Goal: Task Accomplishment & Management: Manage account settings

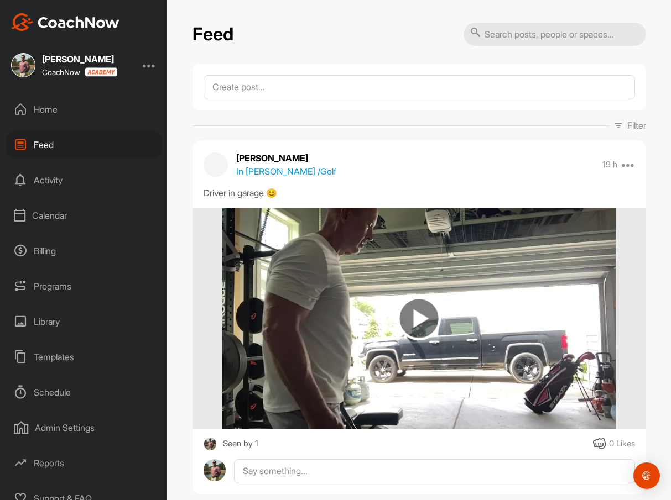
click at [58, 217] on div "Calendar" at bounding box center [84, 216] width 156 height 28
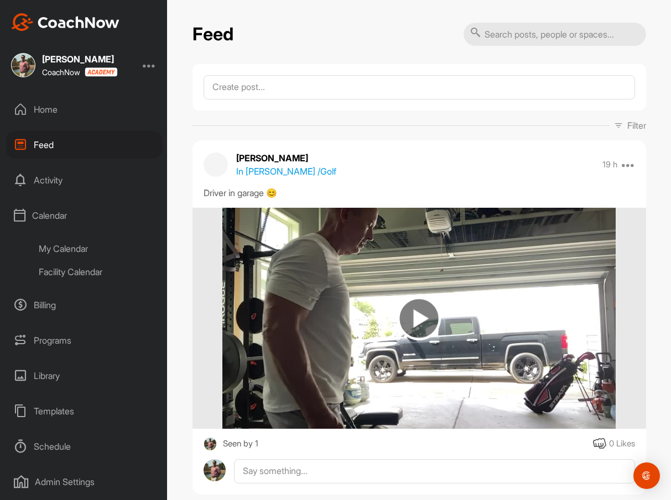
click at [64, 247] on div "My Calendar" at bounding box center [96, 248] width 131 height 23
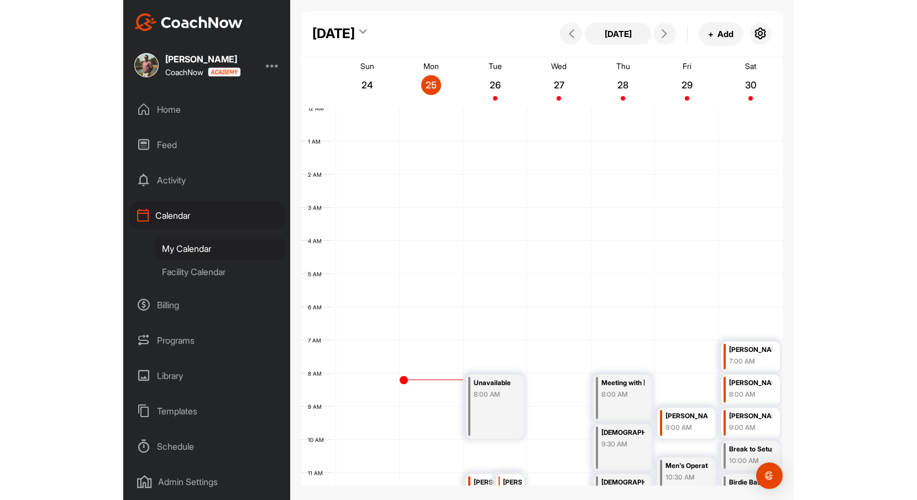
scroll to position [191, 0]
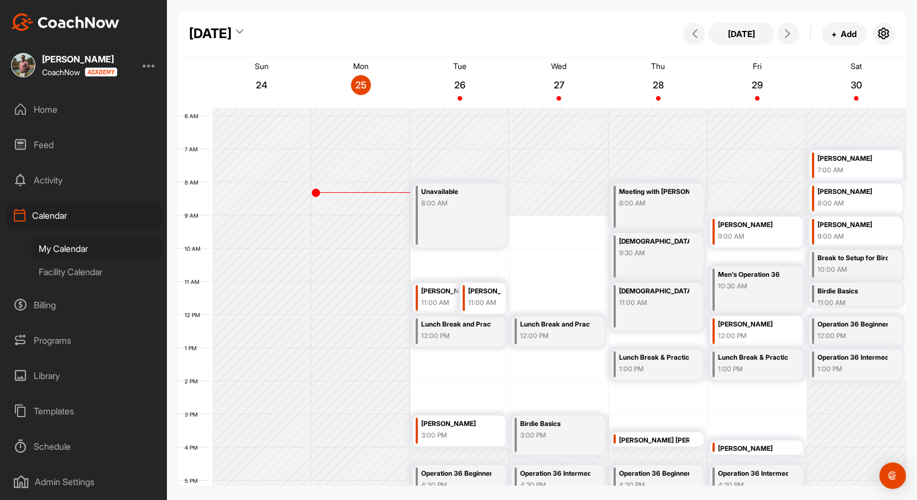
click at [54, 104] on div "Home" at bounding box center [84, 110] width 156 height 28
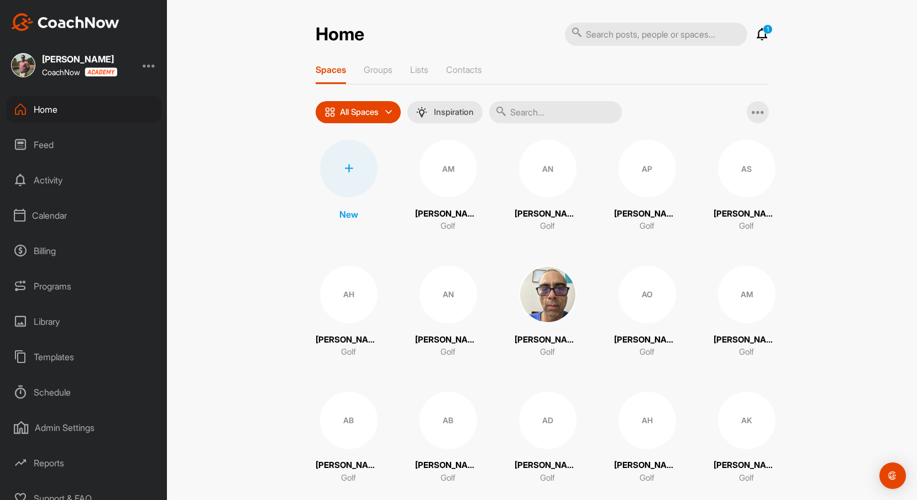
click at [364, 174] on div at bounding box center [348, 168] width 57 height 57
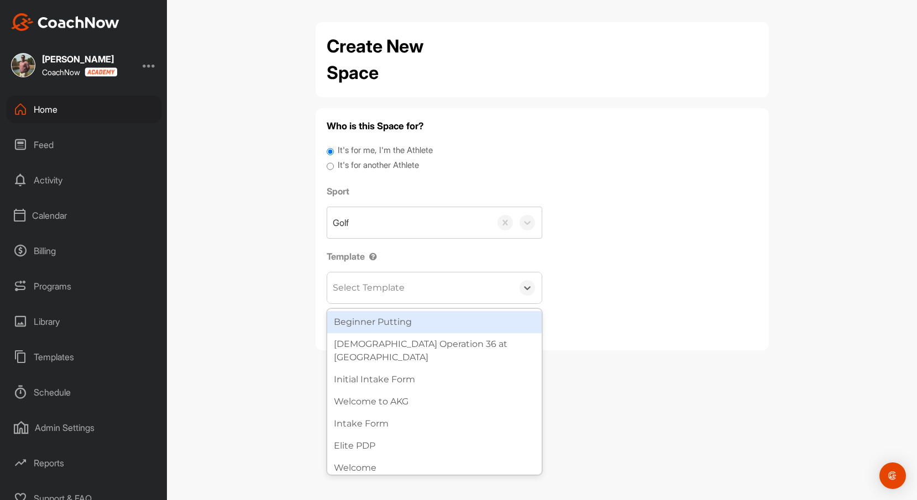
click at [455, 291] on div "Select Template" at bounding box center [420, 288] width 186 height 31
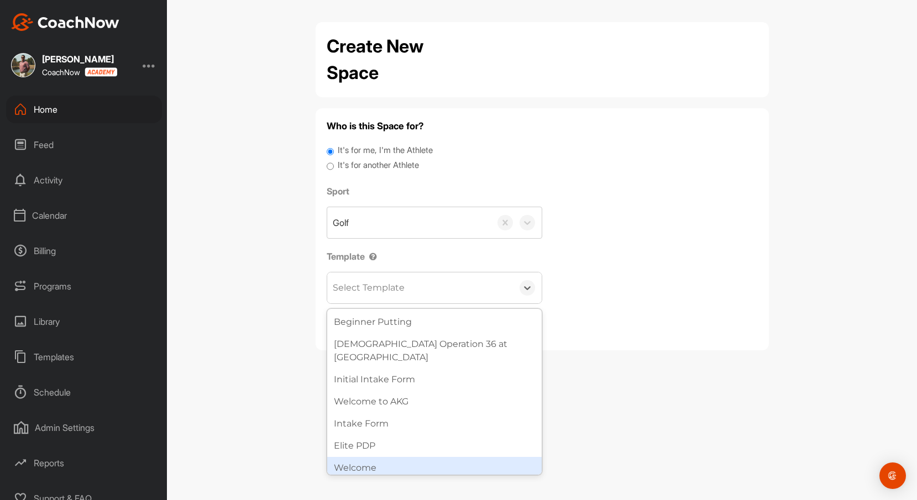
click at [432, 457] on div "Welcome" at bounding box center [434, 468] width 214 height 22
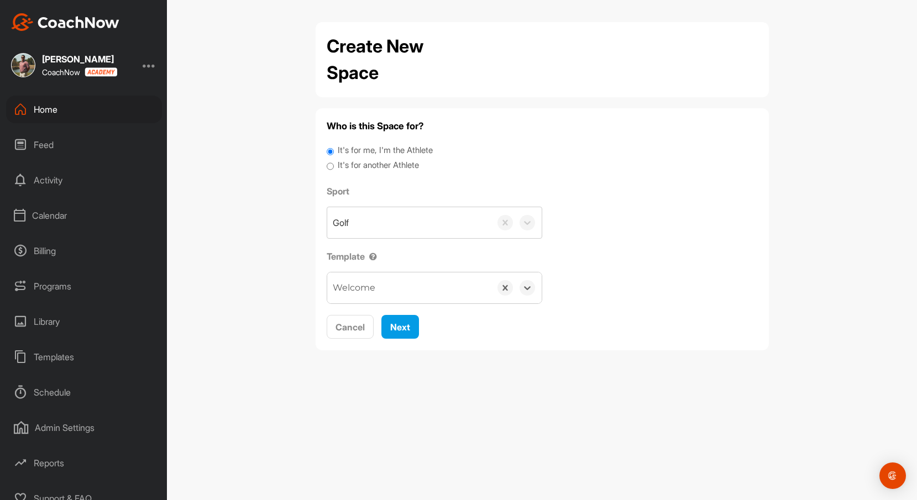
click at [329, 166] on input "It's for another Athlete" at bounding box center [330, 166] width 7 height 15
radio input "true"
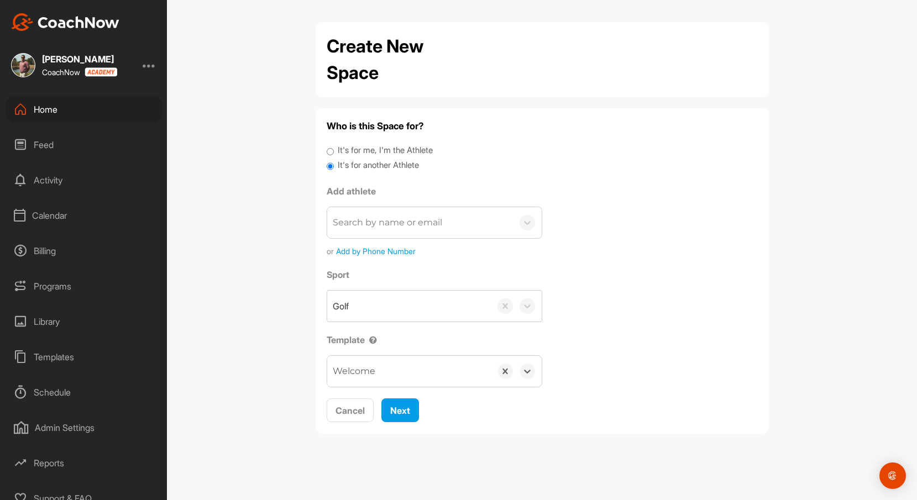
click at [442, 223] on div "Search by name or email" at bounding box center [387, 222] width 109 height 13
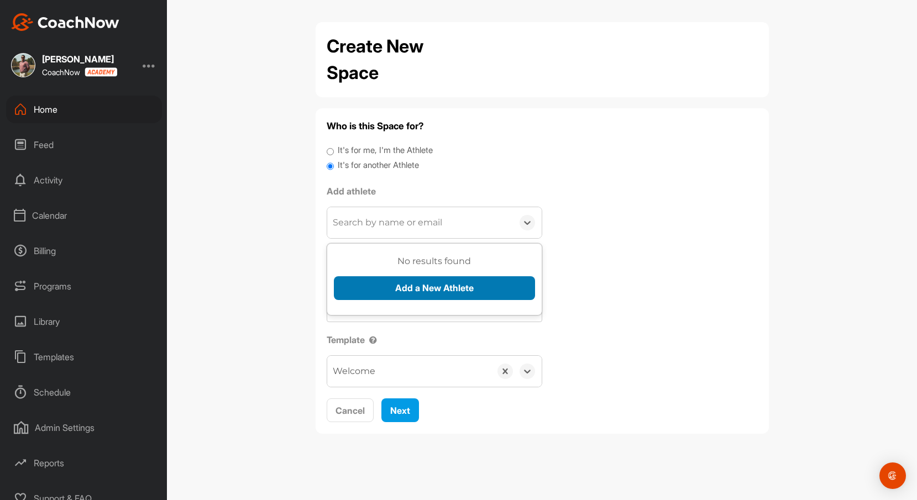
click at [458, 291] on button "Add a New Athlete" at bounding box center [434, 288] width 201 height 24
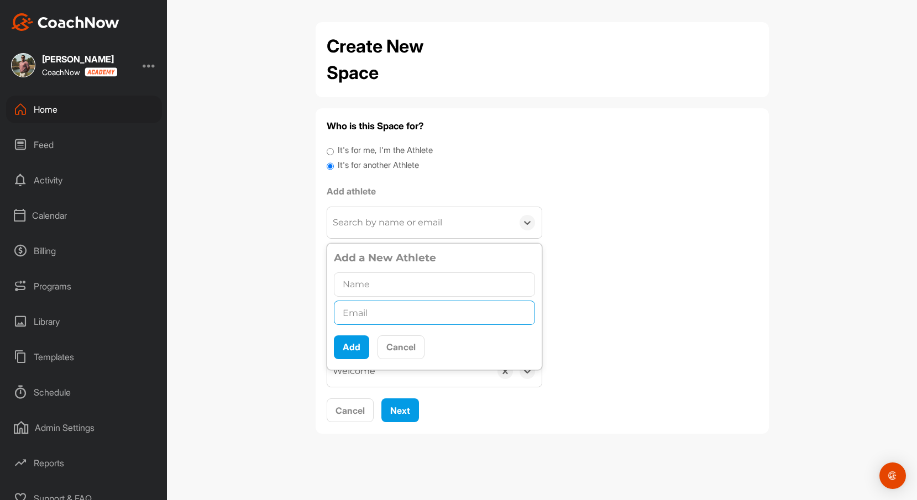
click at [432, 320] on input "text" at bounding box center [434, 313] width 201 height 24
paste input "[EMAIL_ADDRESS][DOMAIN_NAME]"
type input "[EMAIL_ADDRESS][DOMAIN_NAME]"
click at [432, 281] on input "text" at bounding box center [434, 285] width 201 height 24
type input "[PERSON_NAME]"
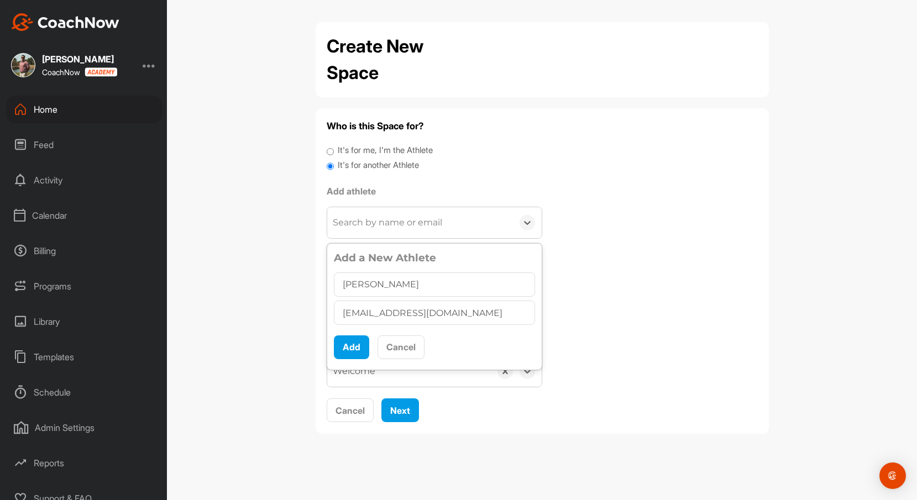
click at [637, 317] on div "Sport Golf Template option Welcome, selected. 0 results available. Select is fo…" at bounding box center [542, 327] width 431 height 119
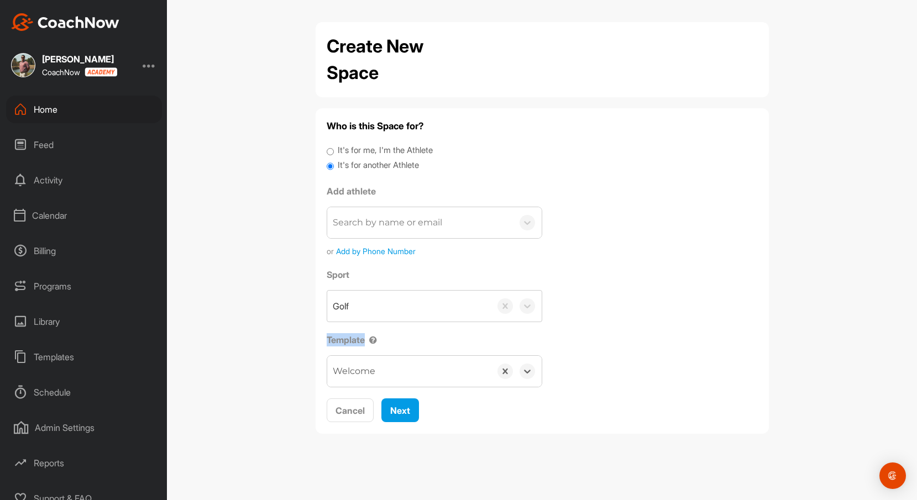
click at [637, 317] on div "Sport Golf Template option Welcome, selected. 0 results available. Select is fo…" at bounding box center [542, 327] width 431 height 119
click at [398, 249] on span "Add by Phone Number" at bounding box center [376, 251] width 80 height 12
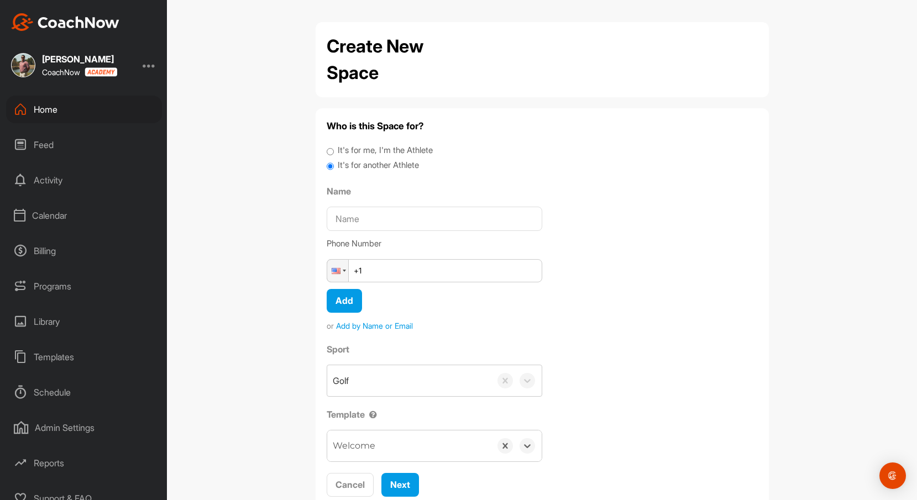
click at [379, 323] on span "Add by Name or Email" at bounding box center [374, 326] width 77 height 12
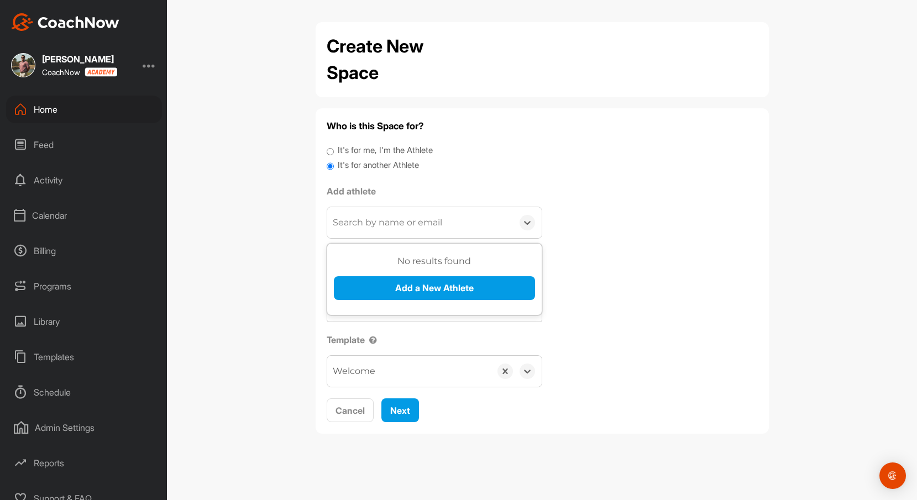
click at [407, 223] on div "Search by name or email" at bounding box center [387, 222] width 109 height 13
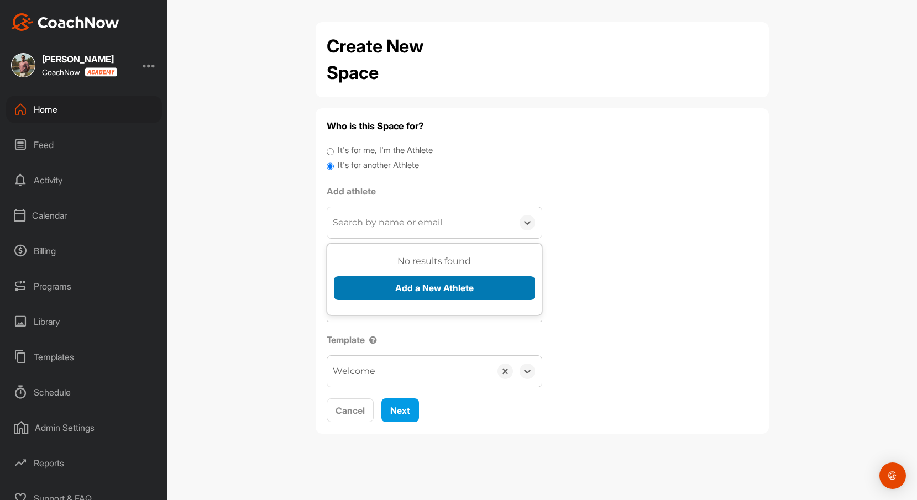
click at [430, 283] on button "Add a New Athlete" at bounding box center [434, 288] width 201 height 24
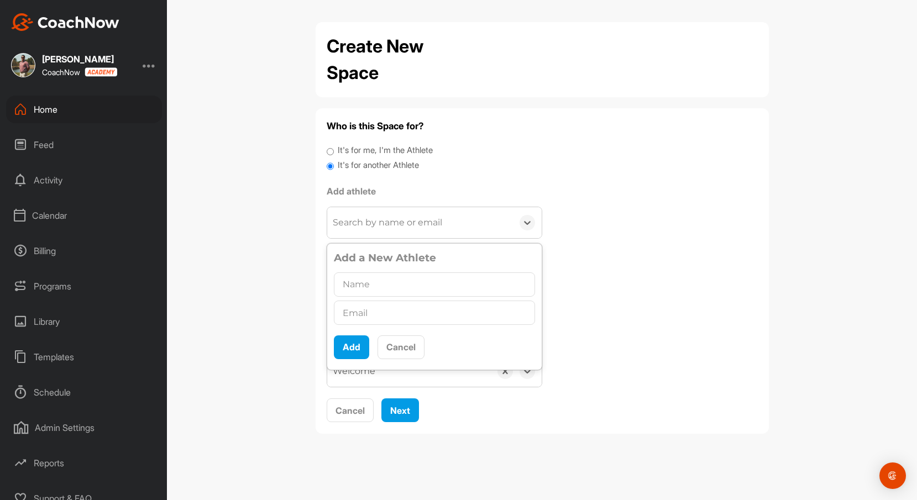
type input "V"
type input "[PERSON_NAME]"
click at [424, 320] on input "text" at bounding box center [434, 313] width 201 height 24
paste input "[EMAIL_ADDRESS][DOMAIN_NAME]"
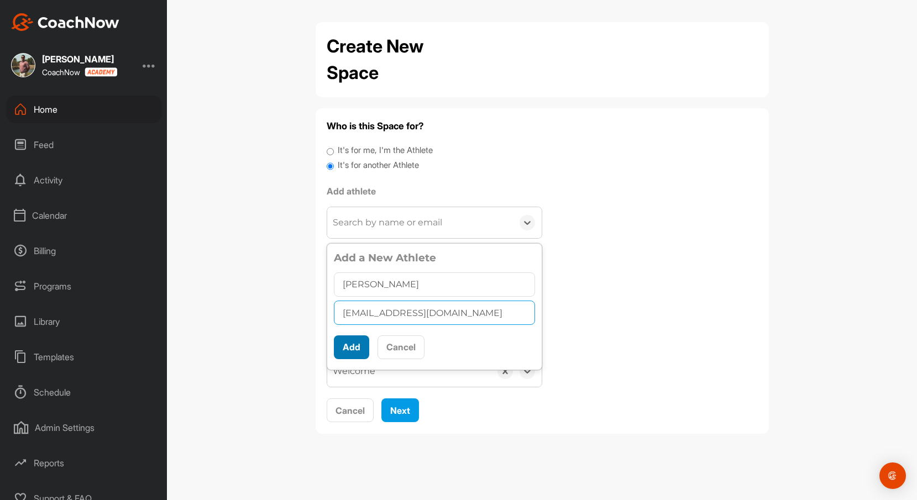
type input "[EMAIL_ADDRESS][DOMAIN_NAME]"
click at [359, 343] on button "Add" at bounding box center [351, 348] width 35 height 24
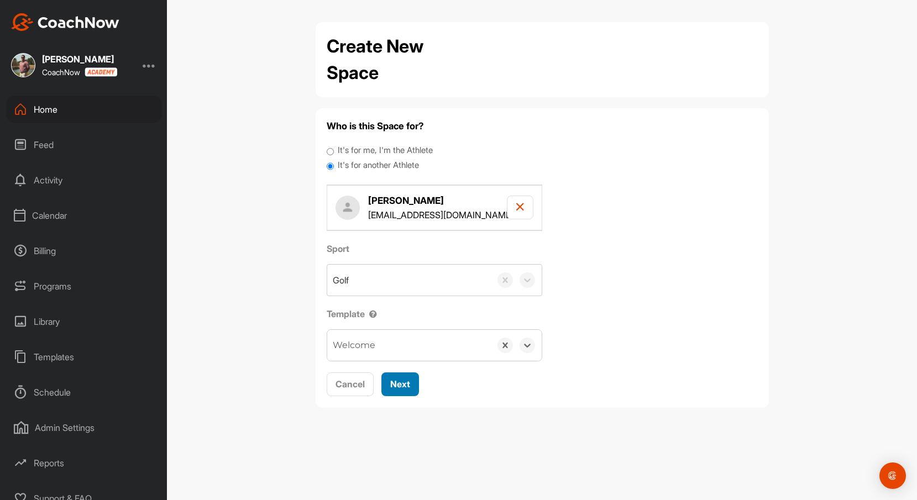
click at [409, 391] on button "Next" at bounding box center [400, 385] width 38 height 24
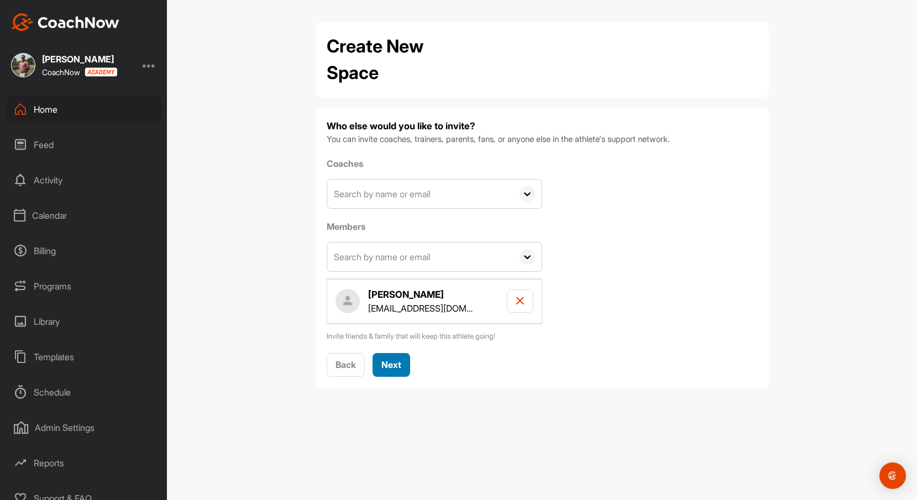
click at [403, 369] on button "Next" at bounding box center [392, 365] width 38 height 24
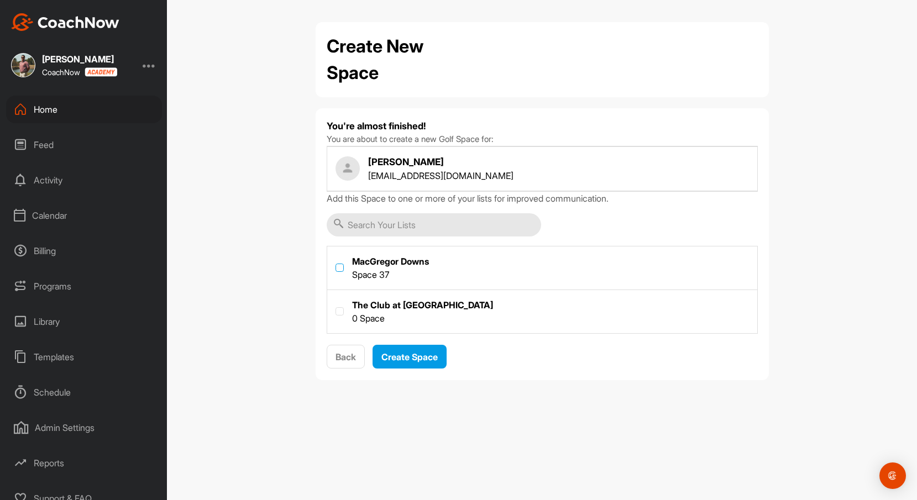
click at [342, 270] on label at bounding box center [340, 268] width 8 height 8
click at [336, 264] on input "checkbox" at bounding box center [336, 264] width 1 height 1
click at [339, 265] on label at bounding box center [340, 268] width 8 height 8
click at [336, 264] on input "checkbox" at bounding box center [336, 264] width 1 height 1
click at [339, 269] on label at bounding box center [340, 268] width 8 height 8
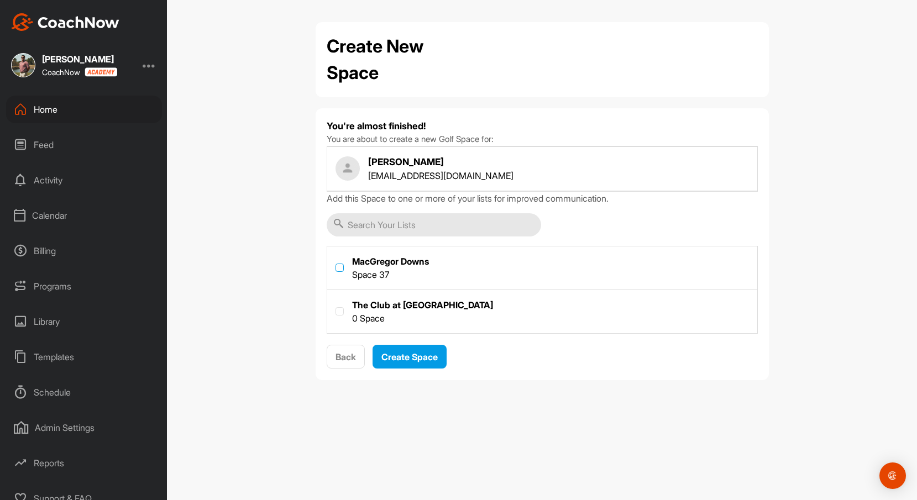
click at [336, 264] on input "checkbox" at bounding box center [336, 264] width 1 height 1
checkbox input "true"
click at [411, 358] on span "Create Space" at bounding box center [409, 357] width 56 height 11
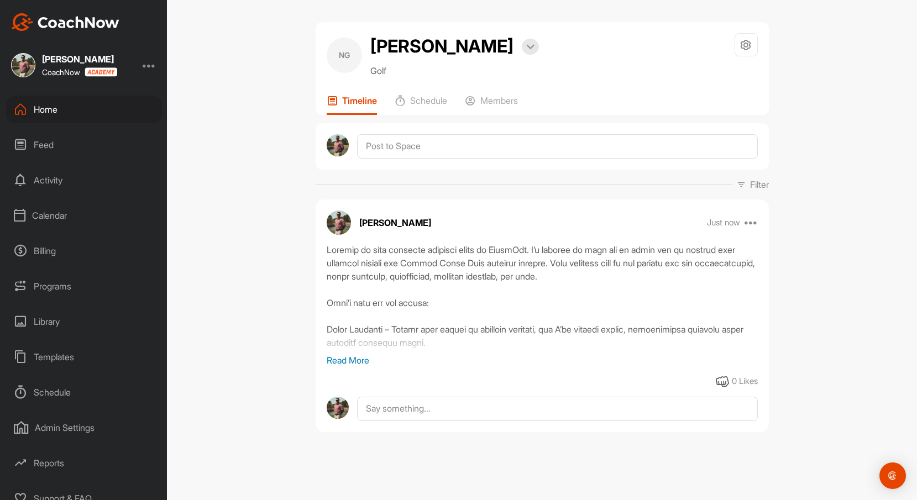
click at [53, 113] on div "Home" at bounding box center [84, 110] width 156 height 28
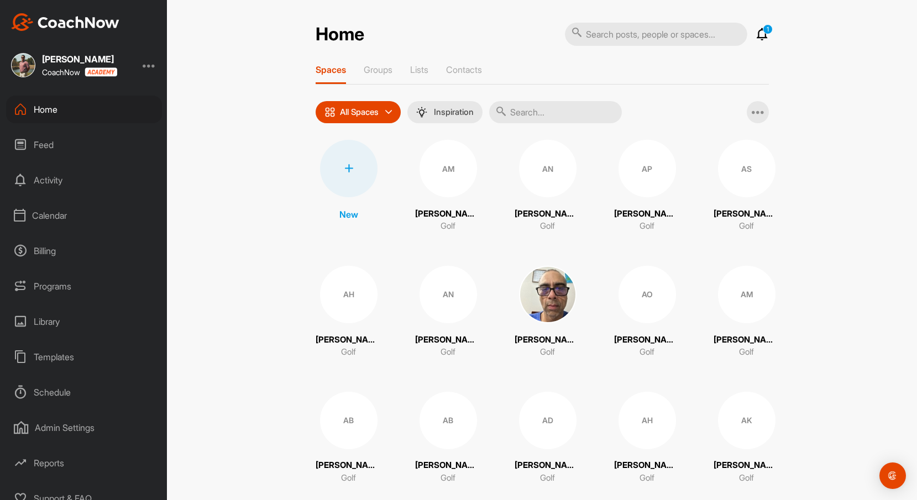
click at [661, 38] on input "text" at bounding box center [656, 34] width 182 height 23
type input "kierst"
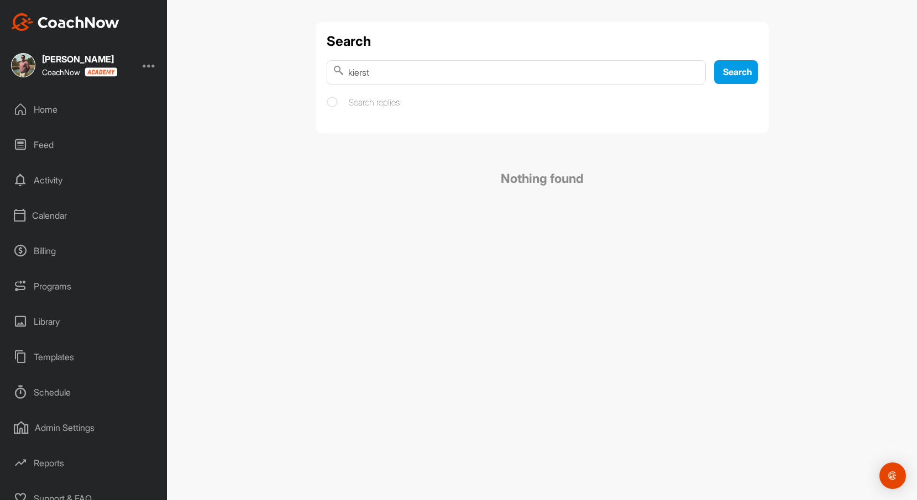
drag, startPoint x: 493, startPoint y: 74, endPoint x: 307, endPoint y: 56, distance: 186.6
click at [307, 56] on div "Search kierst Search Search replies Nothing found" at bounding box center [542, 122] width 475 height 200
type input "[PERSON_NAME]"
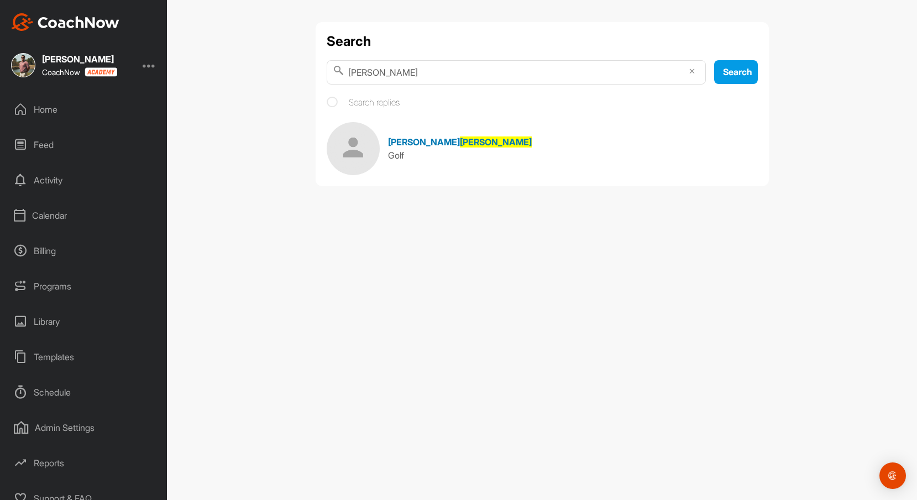
click at [419, 131] on link "[PERSON_NAME] Golf" at bounding box center [542, 148] width 431 height 53
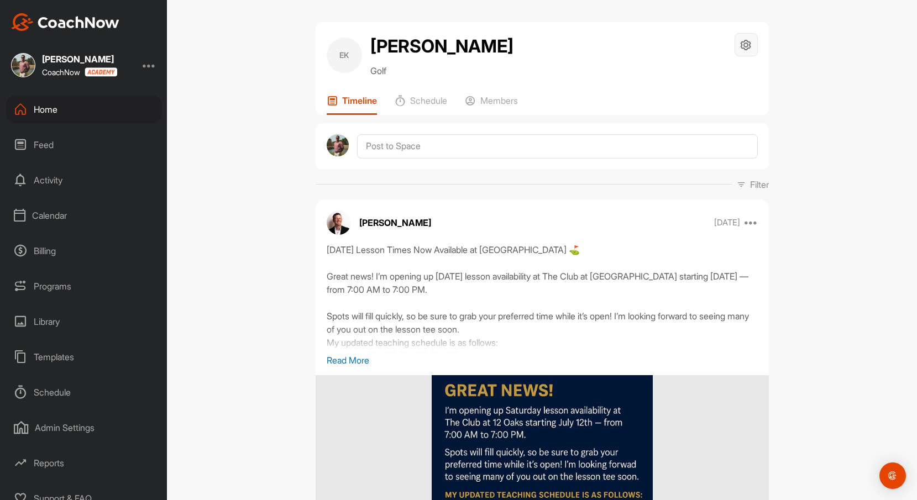
click at [670, 39] on icon at bounding box center [746, 45] width 13 height 13
click at [670, 78] on li "Space Settings" at bounding box center [713, 76] width 90 height 35
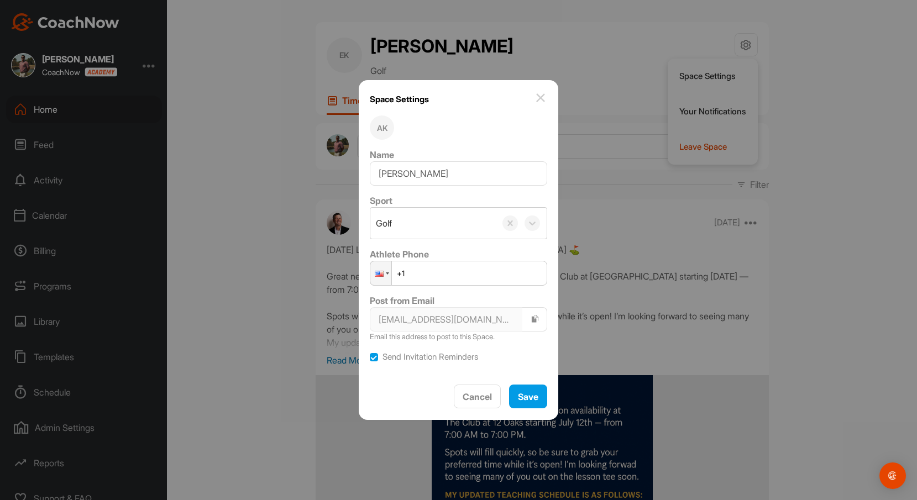
click at [389, 124] on div "AK" at bounding box center [382, 128] width 24 height 24
click at [534, 96] on img at bounding box center [540, 97] width 13 height 13
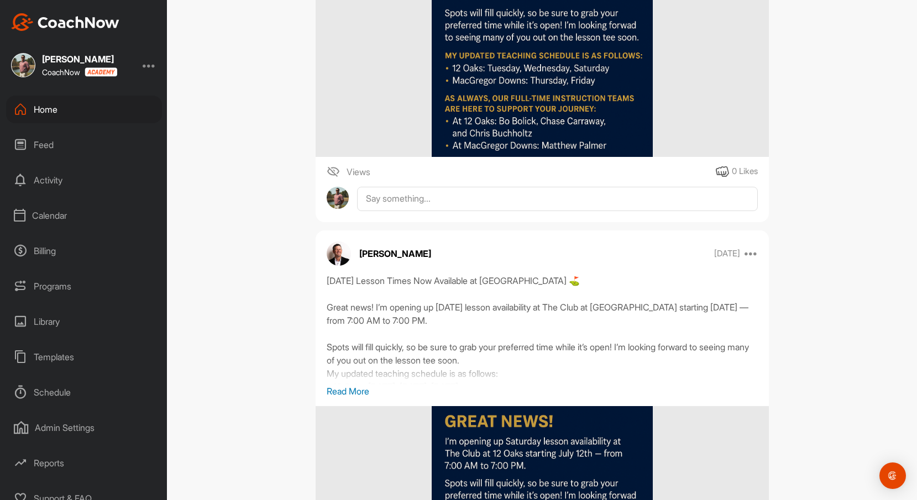
scroll to position [451, 0]
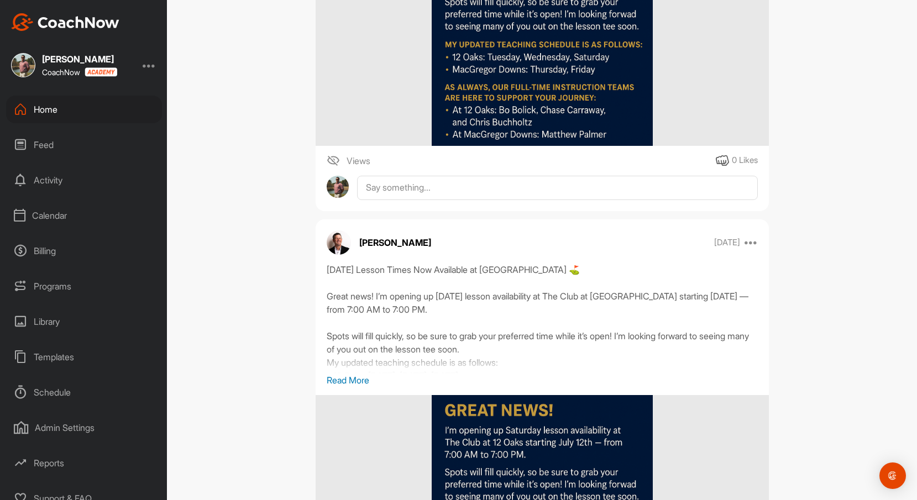
click at [328, 160] on img at bounding box center [333, 160] width 13 height 13
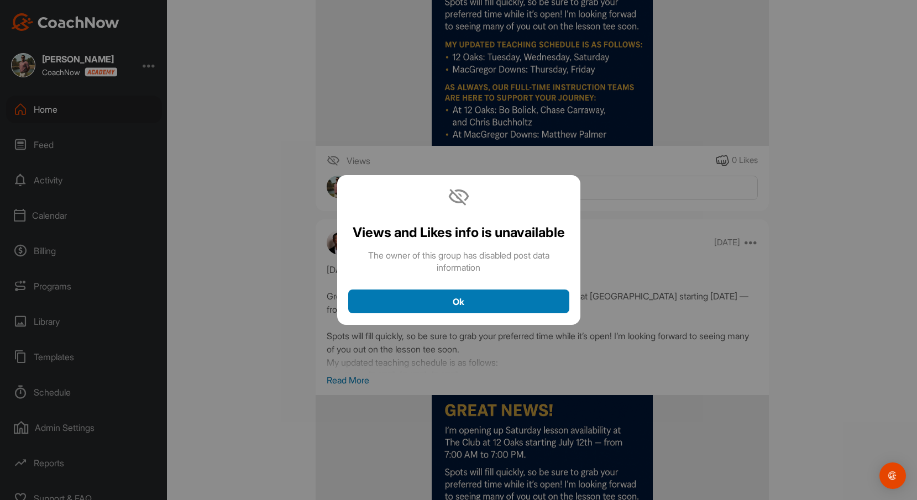
click at [459, 300] on span "Ok" at bounding box center [459, 301] width 12 height 11
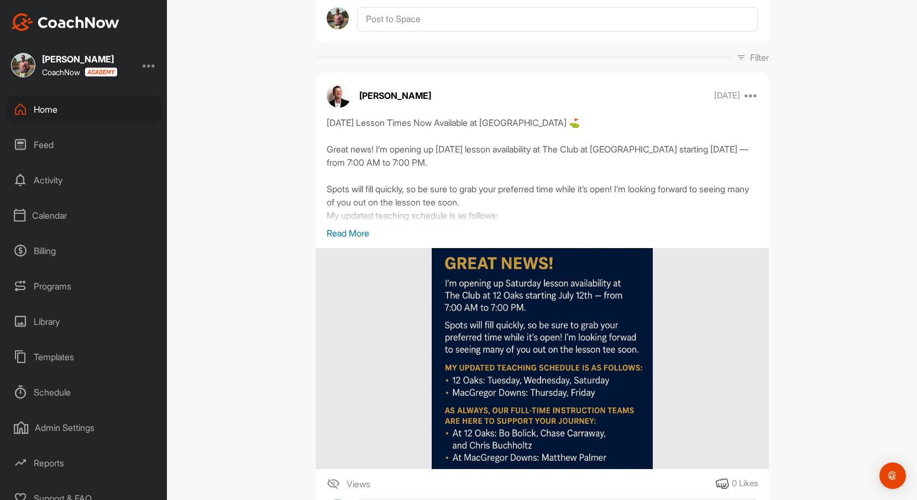
scroll to position [0, 0]
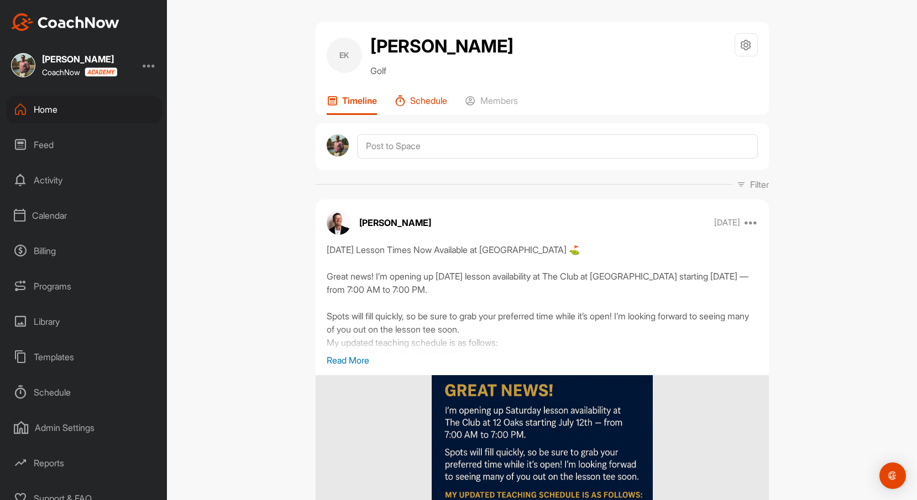
click at [422, 106] on div "Schedule" at bounding box center [421, 105] width 53 height 20
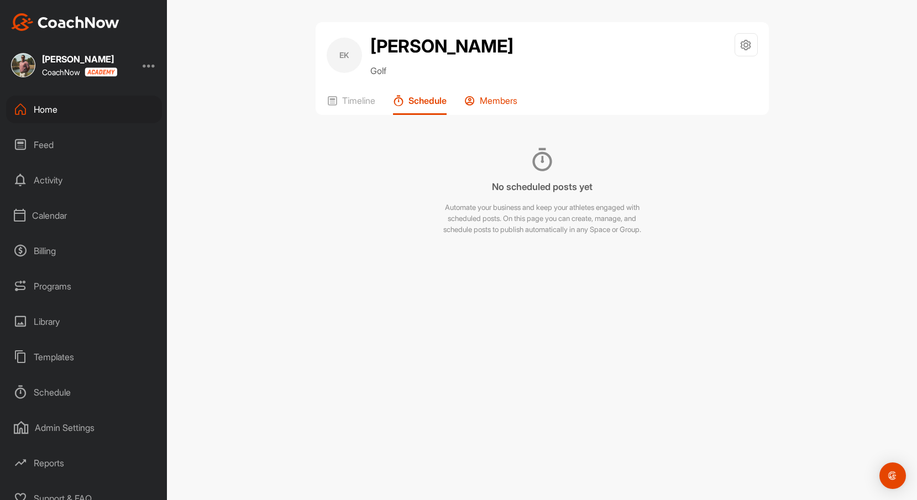
click at [495, 101] on p "Members" at bounding box center [499, 100] width 38 height 11
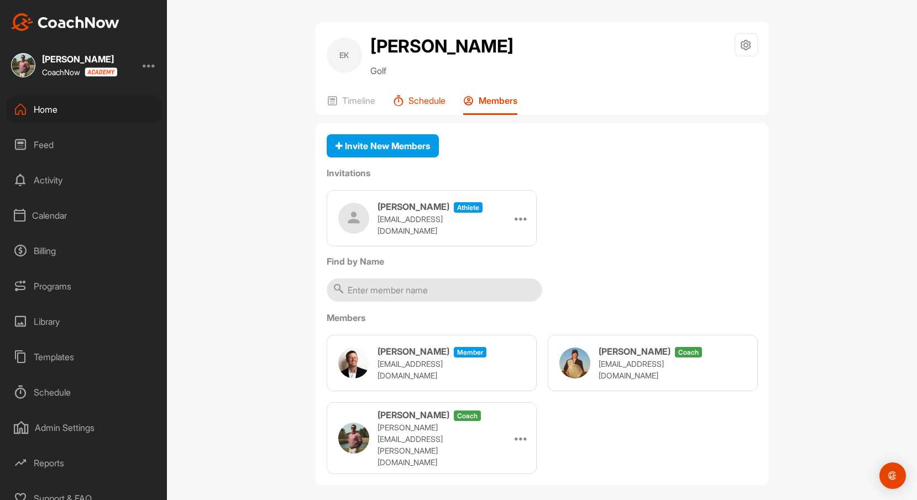
click at [427, 100] on p "Schedule" at bounding box center [427, 100] width 37 height 11
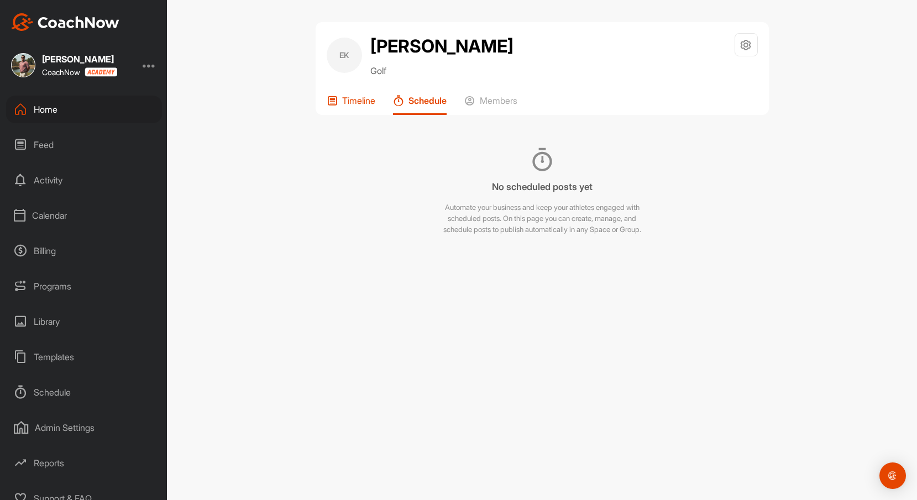
click at [365, 101] on p "Timeline" at bounding box center [358, 100] width 33 height 11
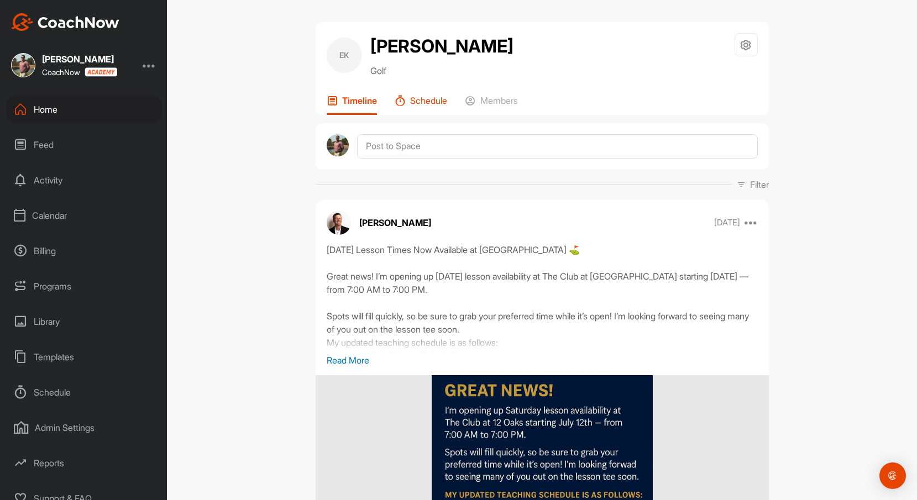
click at [420, 99] on p "Schedule" at bounding box center [428, 100] width 37 height 11
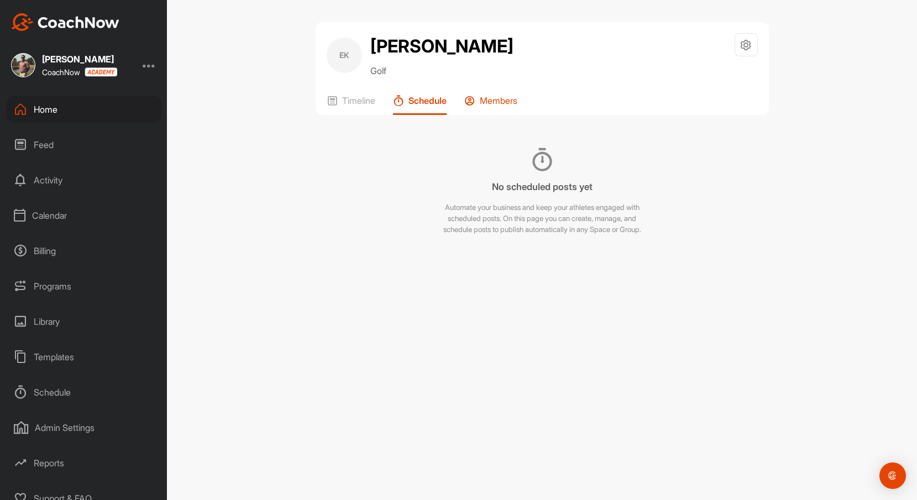
click at [493, 101] on p "Members" at bounding box center [499, 100] width 38 height 11
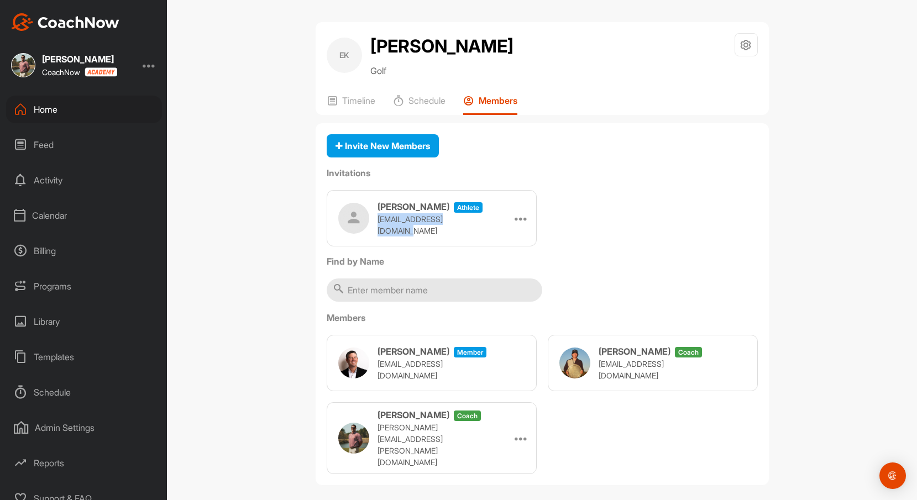
drag, startPoint x: 476, startPoint y: 227, endPoint x: 376, endPoint y: 229, distance: 100.1
click at [376, 229] on div "[PERSON_NAME] athlete [EMAIL_ADDRESS][DOMAIN_NAME] Re-send Copy Link" at bounding box center [432, 218] width 210 height 56
copy p "[EMAIL_ADDRESS][DOMAIN_NAME]"
